Goal: Find specific page/section: Find specific page/section

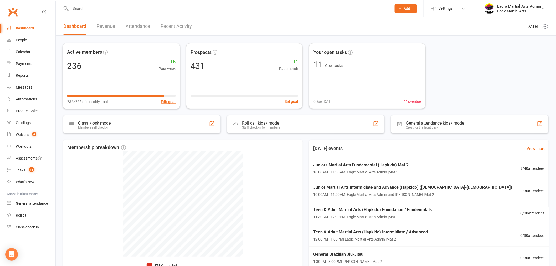
click at [92, 9] on input "text" at bounding box center [228, 8] width 319 height 7
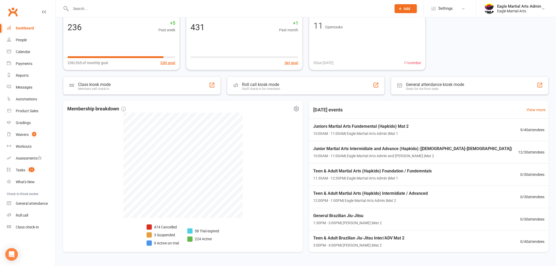
scroll to position [52, 0]
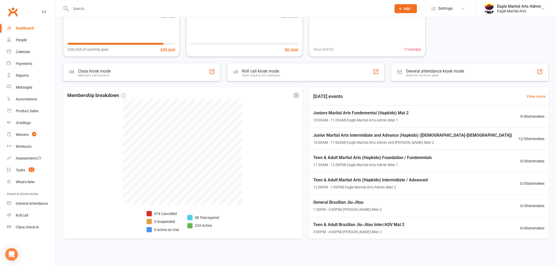
click at [158, 229] on li "9 Active on trial" at bounding box center [163, 230] width 32 height 6
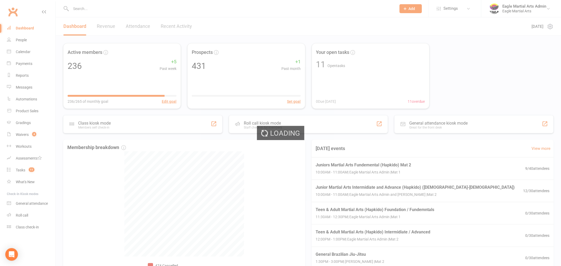
select select "active_trial"
select select "100"
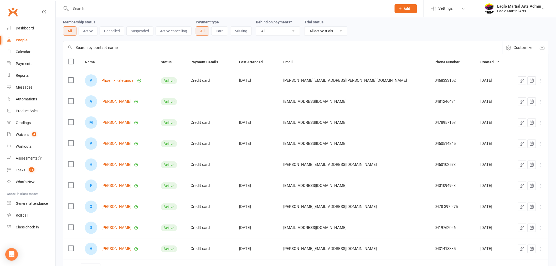
scroll to position [29, 0]
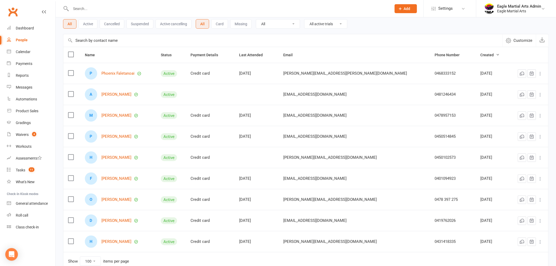
click at [16, 13] on link "Clubworx" at bounding box center [12, 11] width 13 height 13
